Goal: Check status: Check status

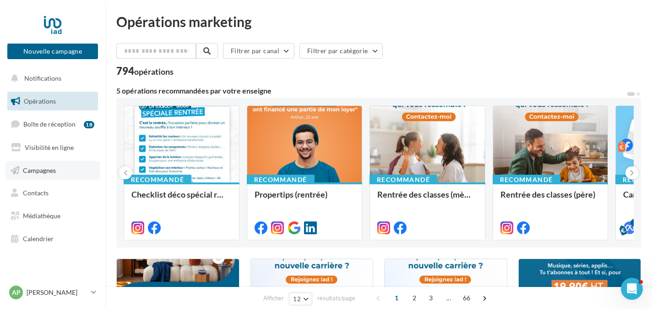
click at [28, 173] on span "Campagnes" at bounding box center [39, 170] width 33 height 8
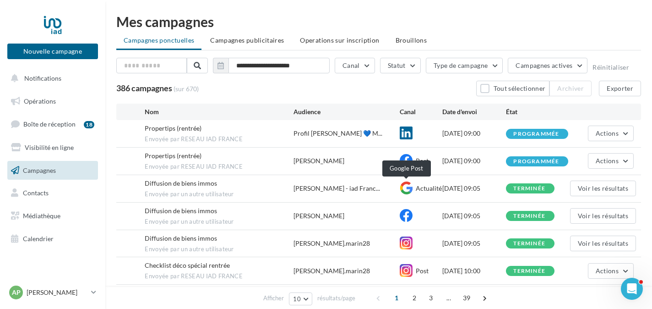
click at [407, 188] on icon at bounding box center [406, 187] width 13 height 13
click at [572, 189] on button "Voir les résultats" at bounding box center [603, 188] width 66 height 16
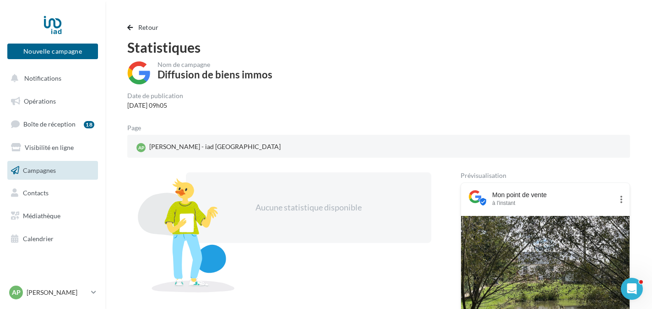
click at [60, 169] on link "Campagnes" at bounding box center [52, 170] width 94 height 19
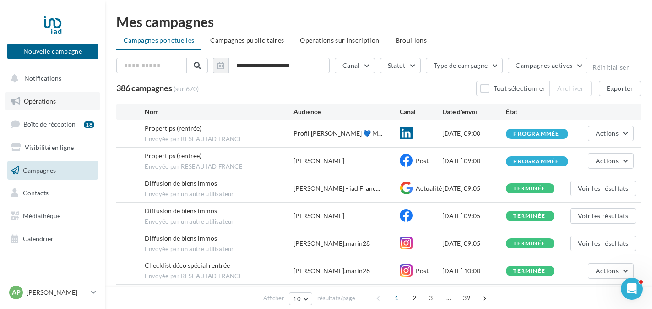
click at [42, 103] on span "Opérations" at bounding box center [40, 101] width 32 height 8
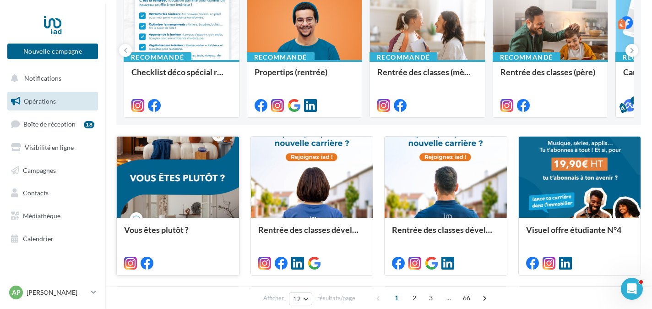
scroll to position [63, 0]
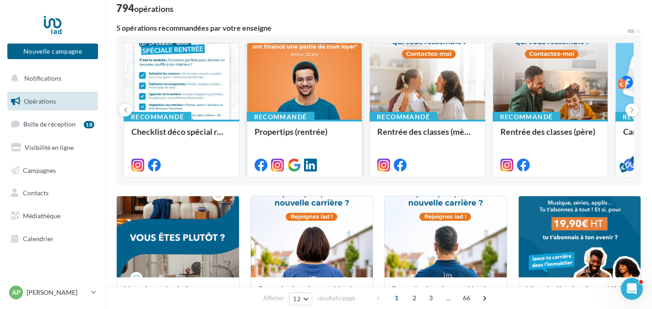
click at [290, 99] on div at bounding box center [304, 81] width 115 height 77
